Goal: Information Seeking & Learning: Compare options

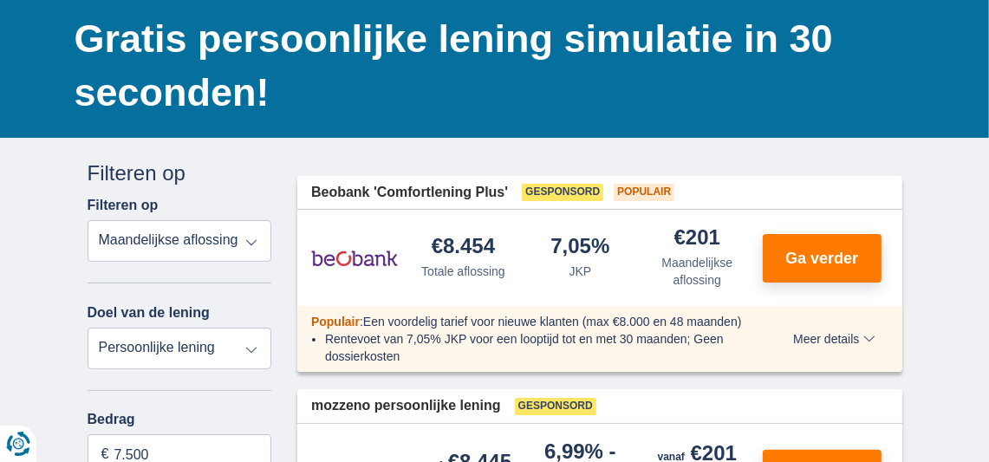
scroll to position [185, 0]
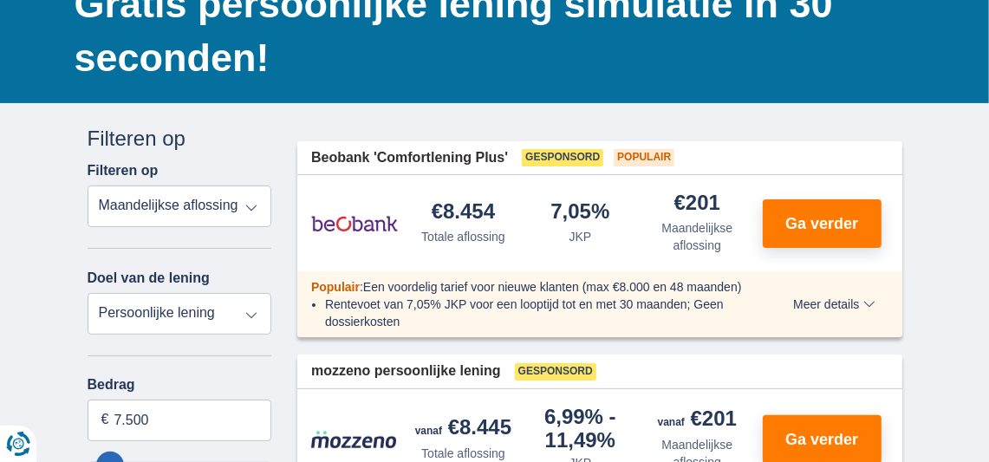
click at [254, 207] on select "Totale aflossing JKP Maandelijkse aflossing" at bounding box center [180, 206] width 185 height 42
click at [200, 316] on select "Persoonlijke lening Auto Moto / fiets Mobilhome / caravan Renovatie Energie Sch…" at bounding box center [180, 314] width 185 height 42
click at [204, 310] on select "Persoonlijke lening Auto Moto / fiets Mobilhome / caravan Renovatie Energie Sch…" at bounding box center [180, 314] width 185 height 42
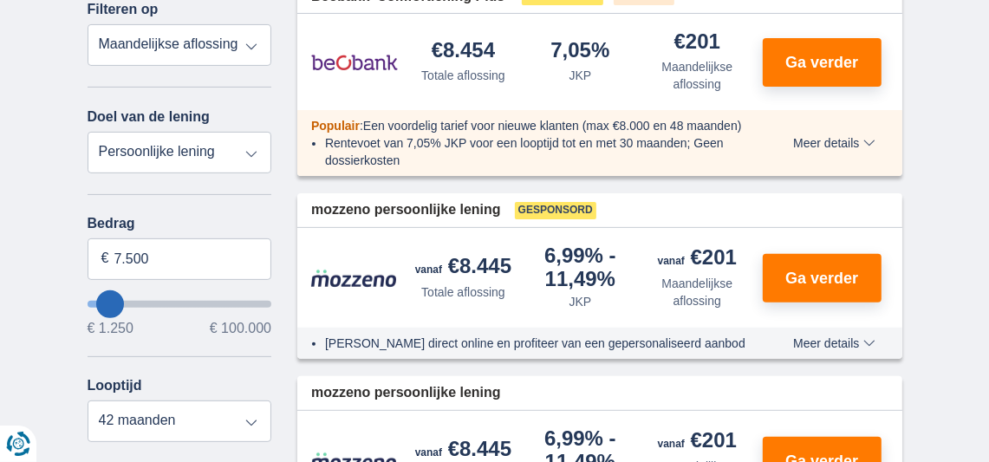
scroll to position [358, 0]
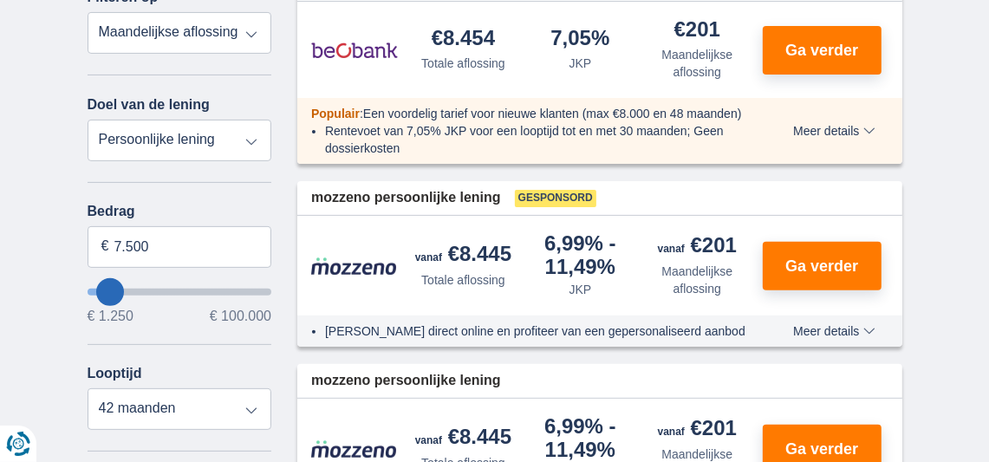
type input "80.250"
type input "80250"
select select "120"
type input "80250"
click at [225, 289] on input "wantToBorrow" at bounding box center [180, 292] width 185 height 7
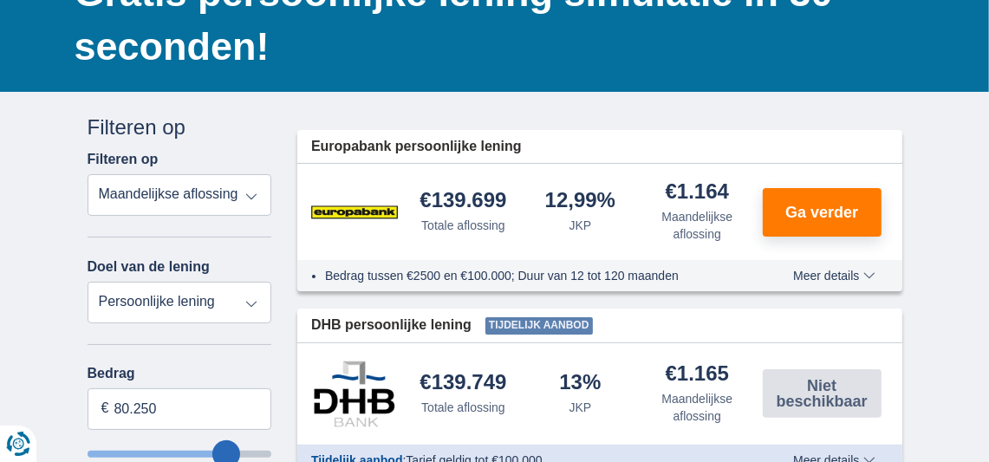
scroll to position [231, 0]
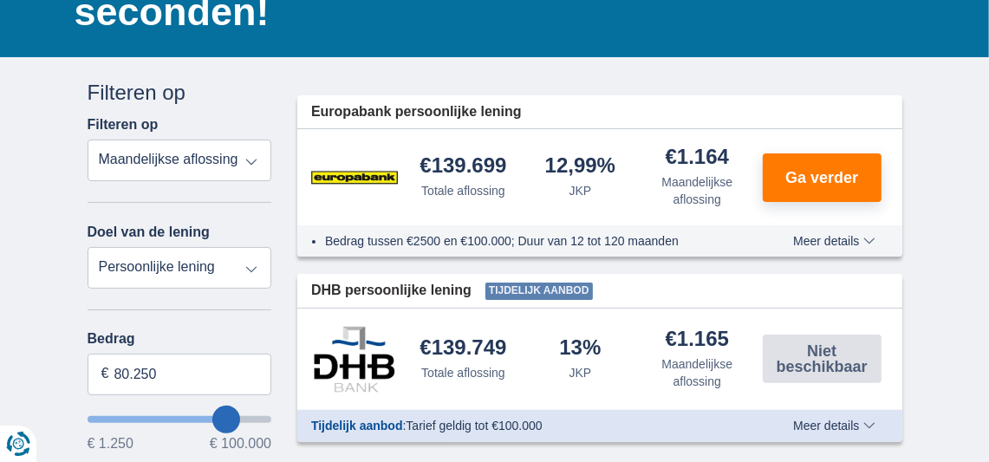
type input "81.250"
type input "81250"
type input "82.250"
type input "82250"
type input "83.250"
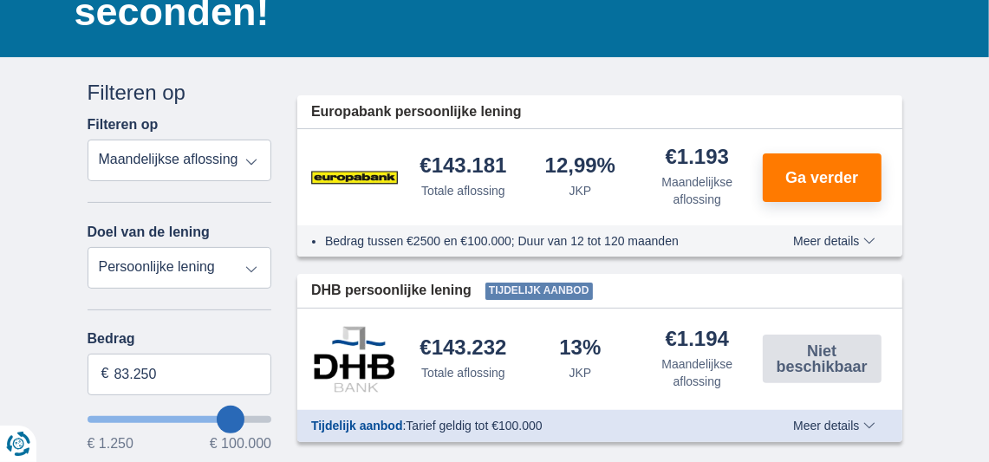
type input "84250"
click at [242, 416] on input "wantToBorrow" at bounding box center [180, 419] width 185 height 7
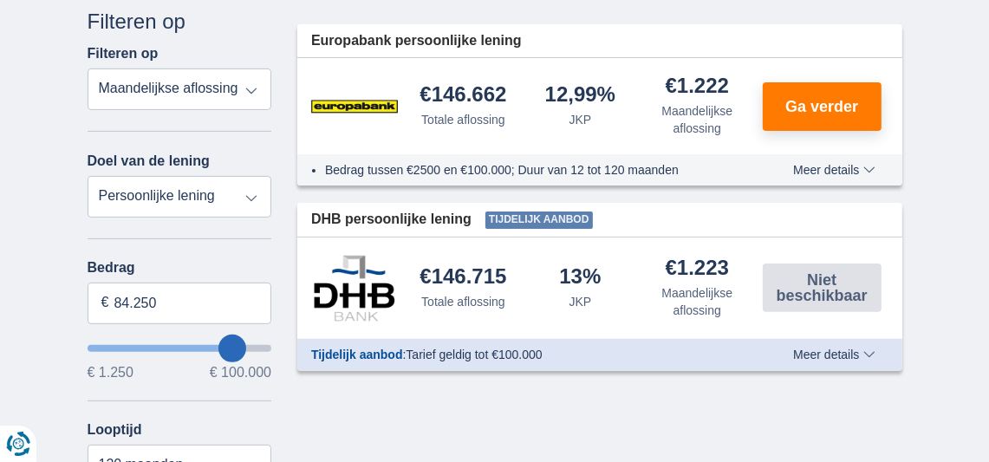
scroll to position [311, 0]
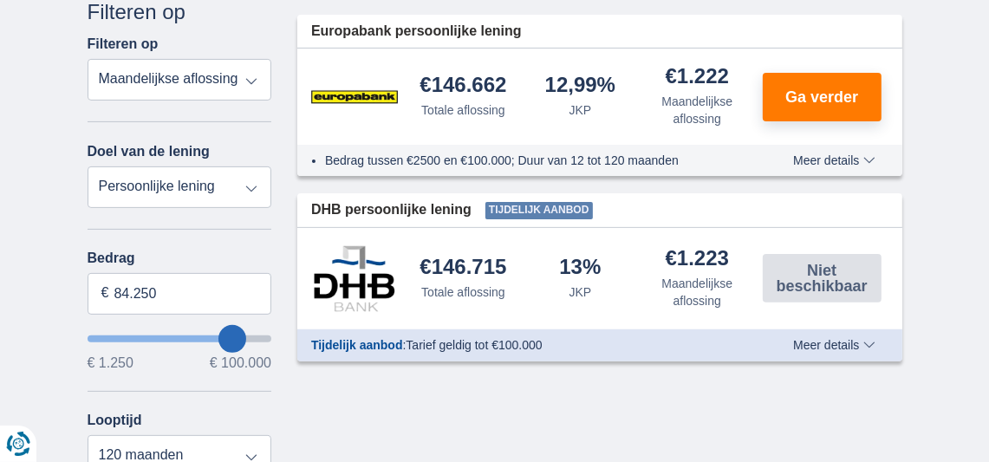
type input "89.250"
type input "90250"
type input "79.250"
type input "79250"
click at [224, 335] on input "wantToBorrow" at bounding box center [180, 338] width 185 height 7
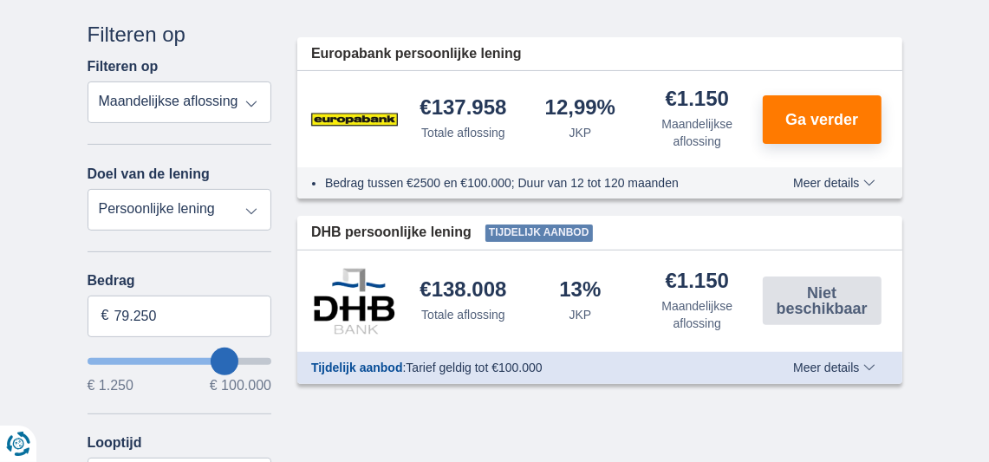
scroll to position [300, 0]
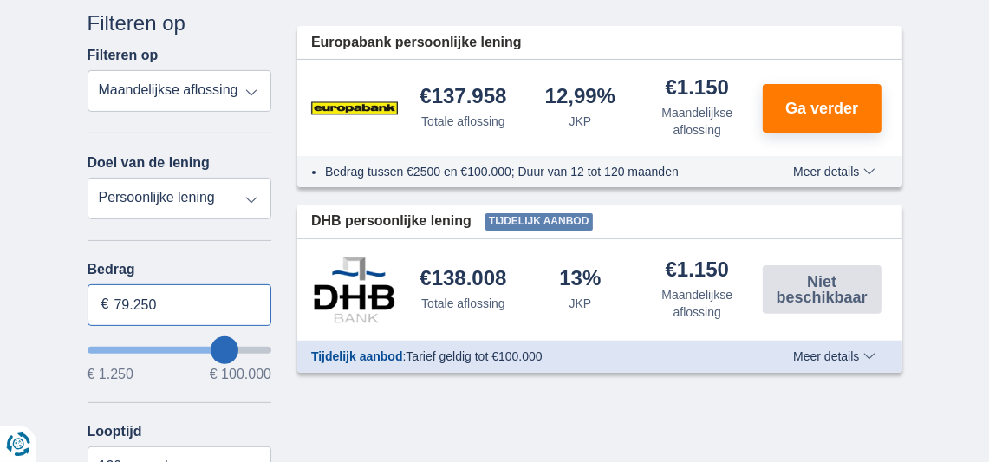
click at [179, 309] on input "79.250" at bounding box center [180, 305] width 185 height 42
type input "7"
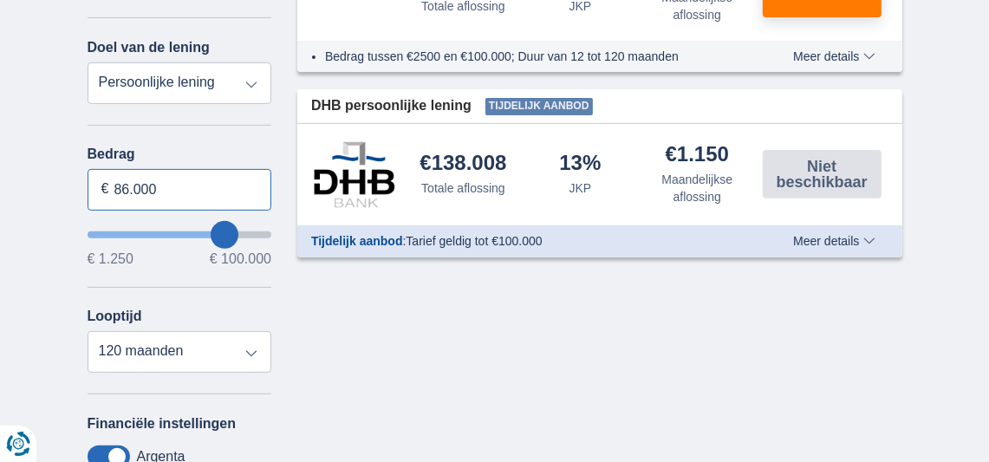
scroll to position [451, 0]
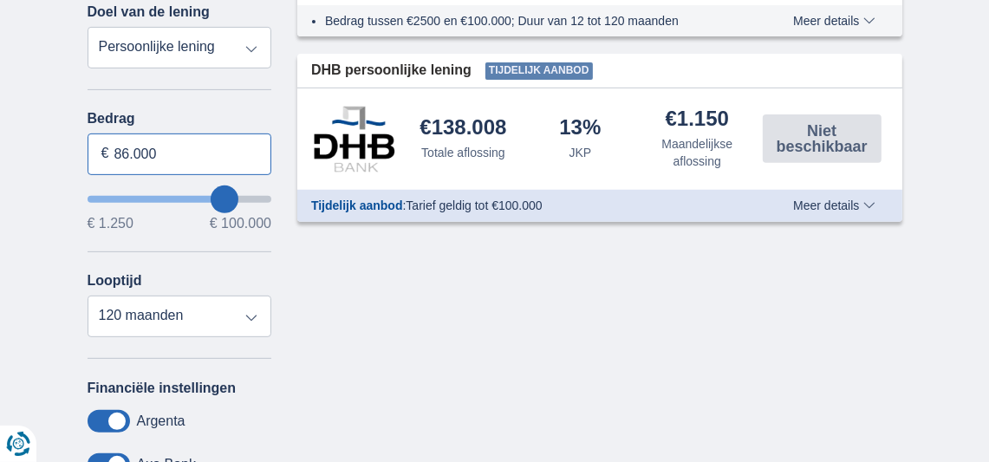
type input "86.000"
type input "86250"
click at [250, 319] on select "12 maanden 18 maanden 24 maanden 30 maanden 36 maanden 42 maanden 48 maanden 60…" at bounding box center [180, 317] width 185 height 42
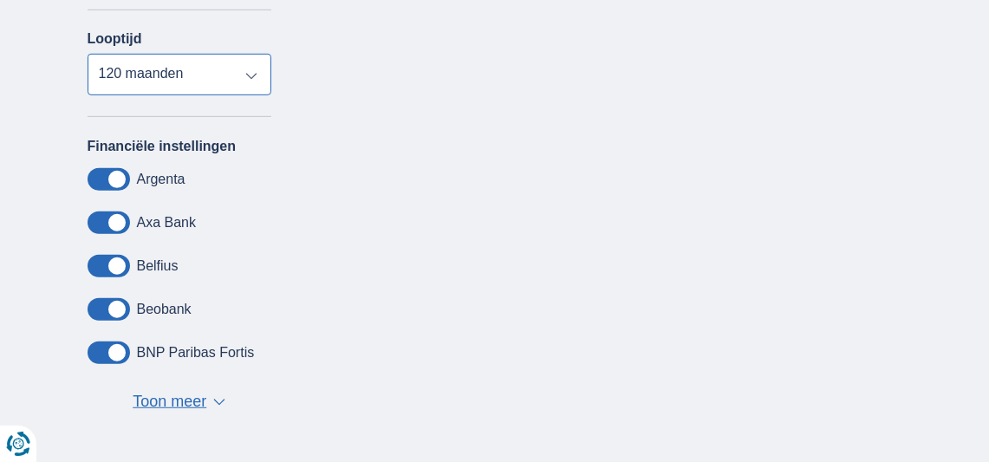
scroll to position [716, 0]
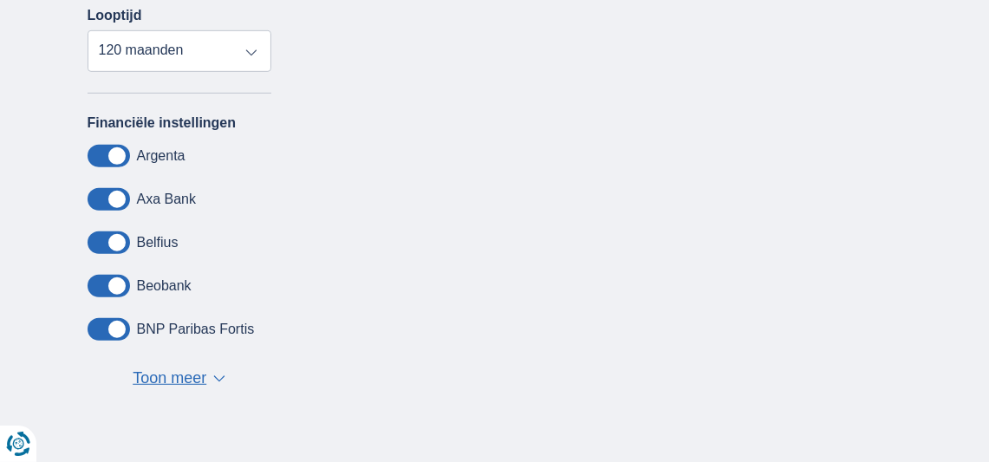
click at [195, 374] on span "Toon meer" at bounding box center [170, 378] width 74 height 23
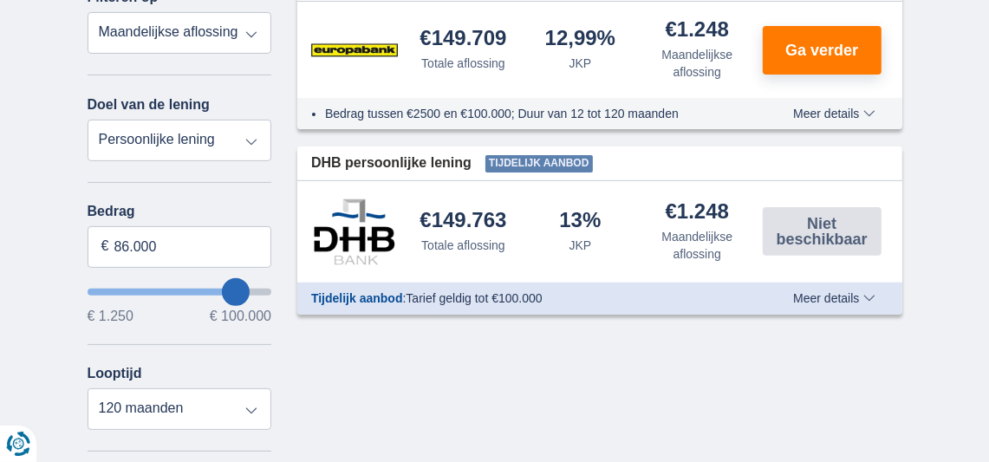
scroll to position [311, 0]
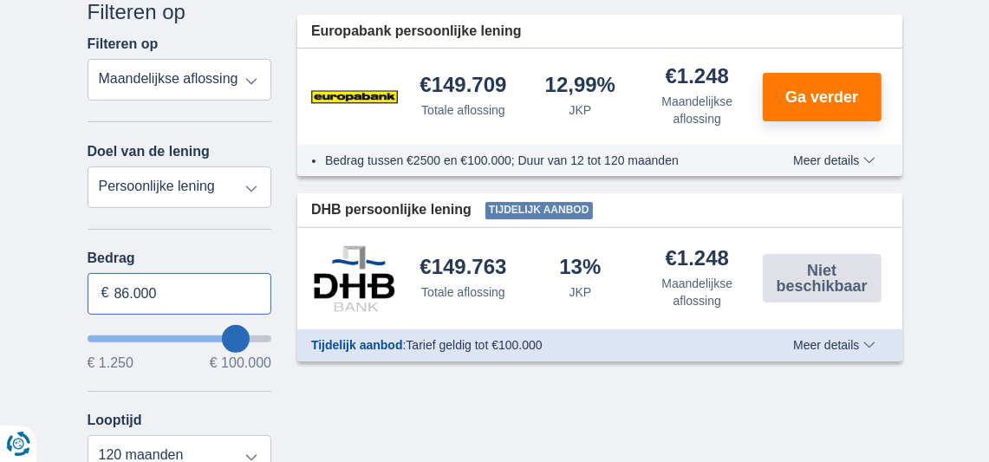
click at [162, 289] on input "86.000" at bounding box center [180, 294] width 185 height 42
type input "8"
type input "18.000"
type input "18250"
select select "84"
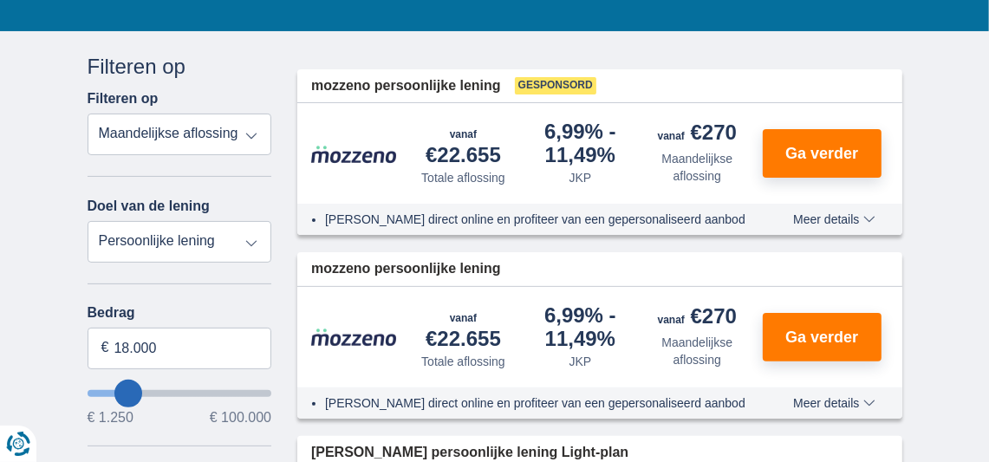
scroll to position [0, 0]
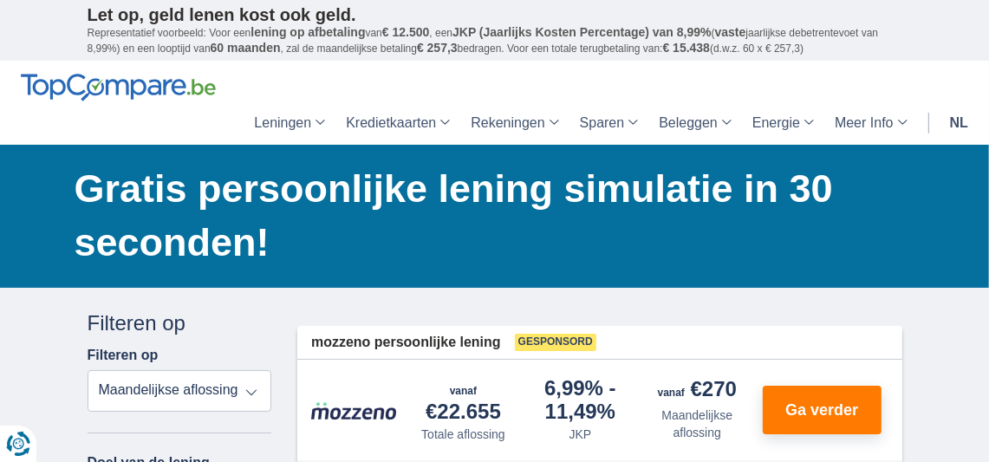
scroll to position [358, 0]
